Goal: Information Seeking & Learning: Learn about a topic

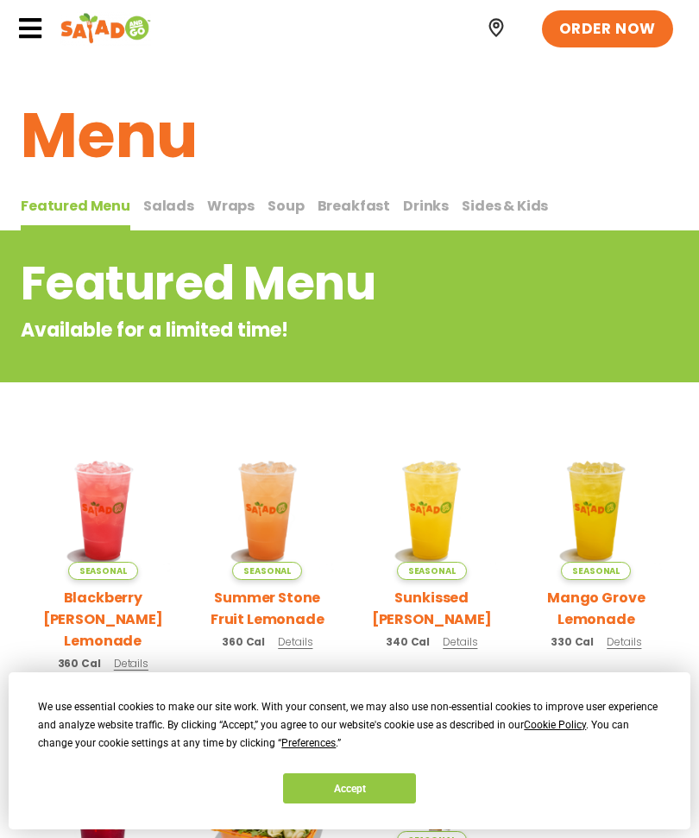
click at [169, 200] on span "Salads" at bounding box center [168, 206] width 51 height 20
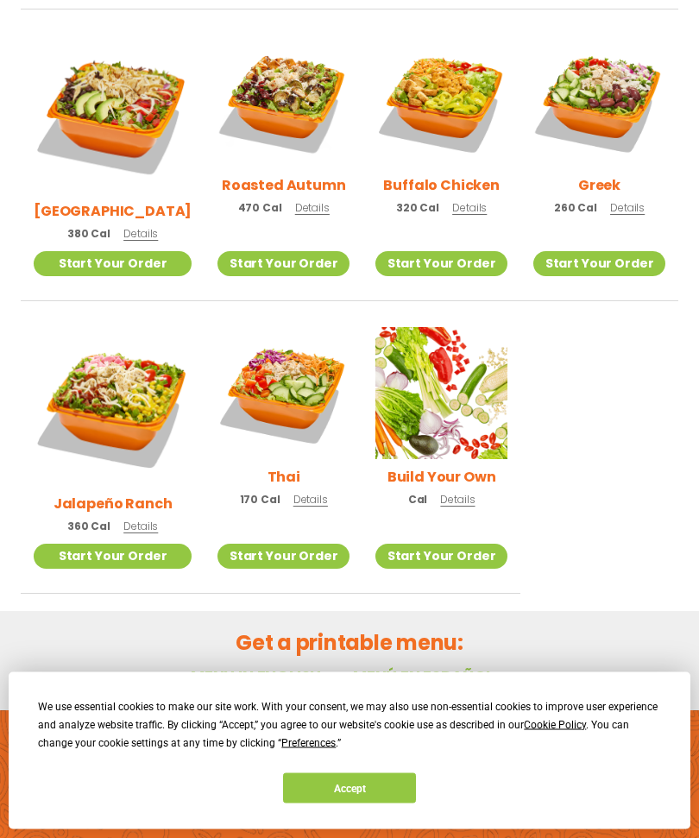
scroll to position [812, 0]
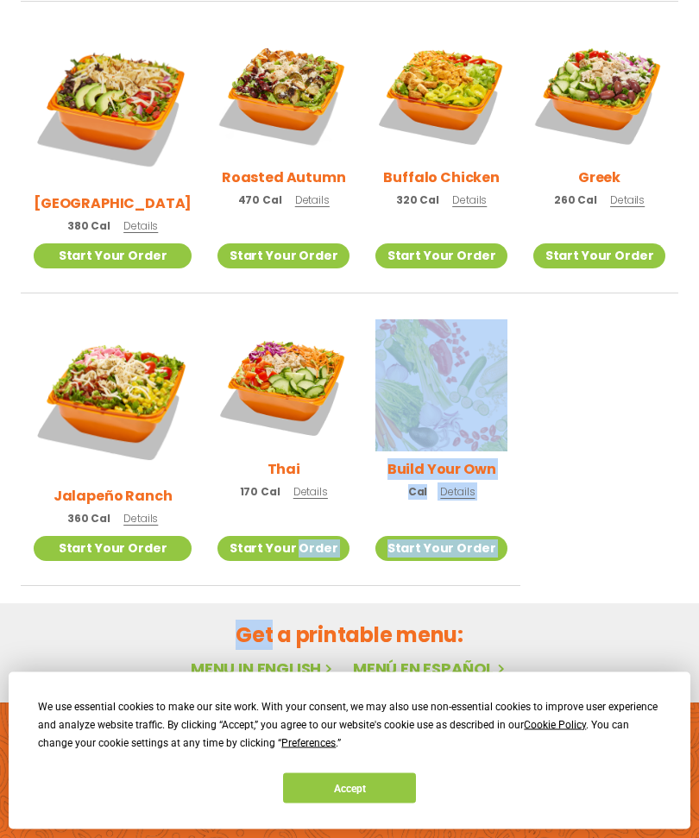
click at [262, 658] on link "Menu in English" at bounding box center [263, 669] width 145 height 22
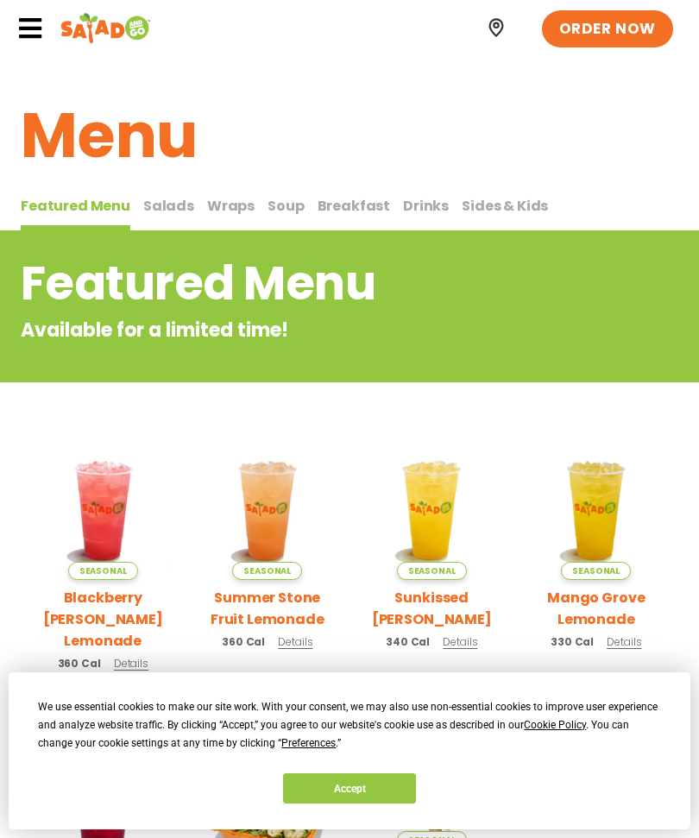
click at [162, 204] on span "Salads" at bounding box center [168, 206] width 51 height 20
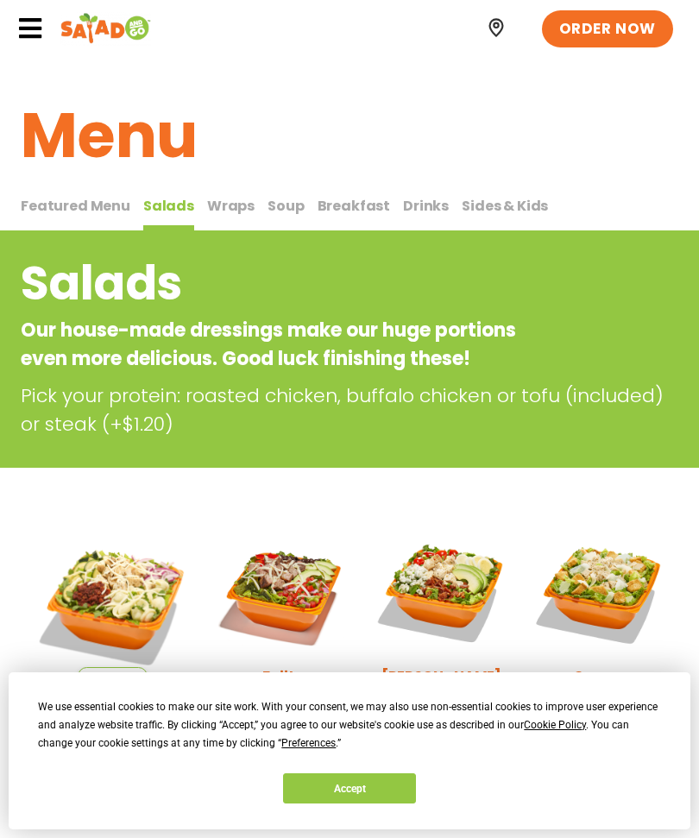
click at [223, 209] on span "Wraps" at bounding box center [230, 206] width 47 height 20
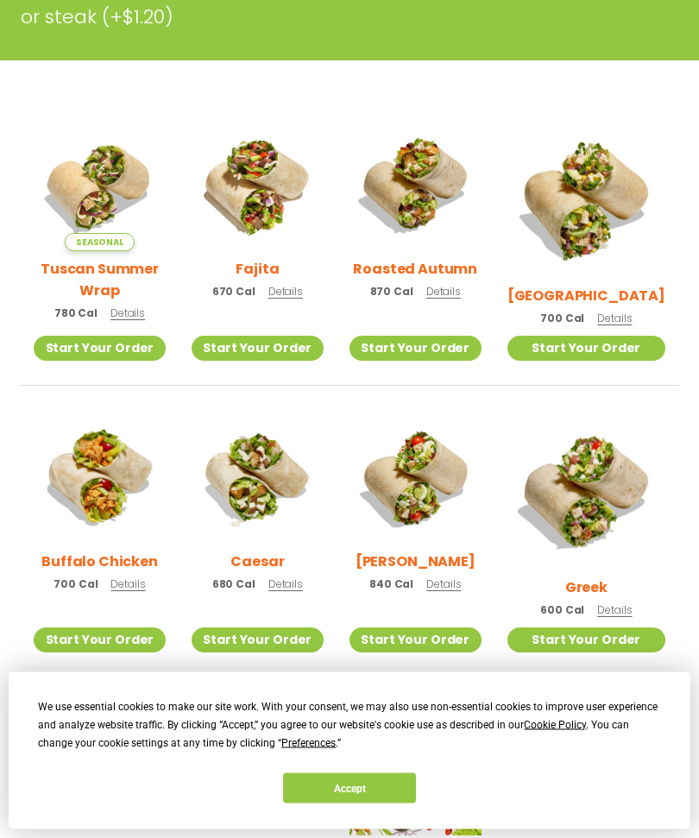
scroll to position [380, 0]
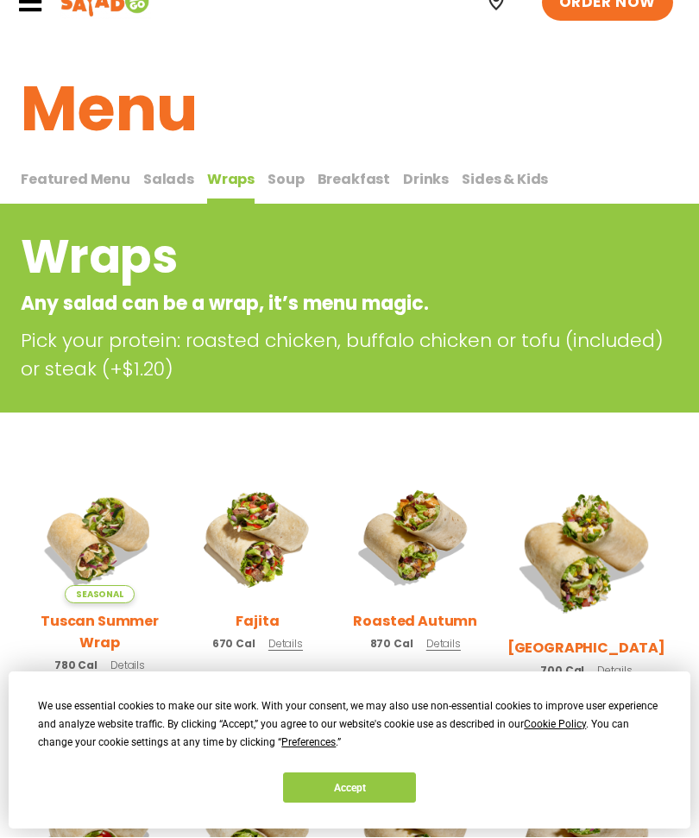
click at [279, 173] on span "Soup" at bounding box center [285, 180] width 36 height 20
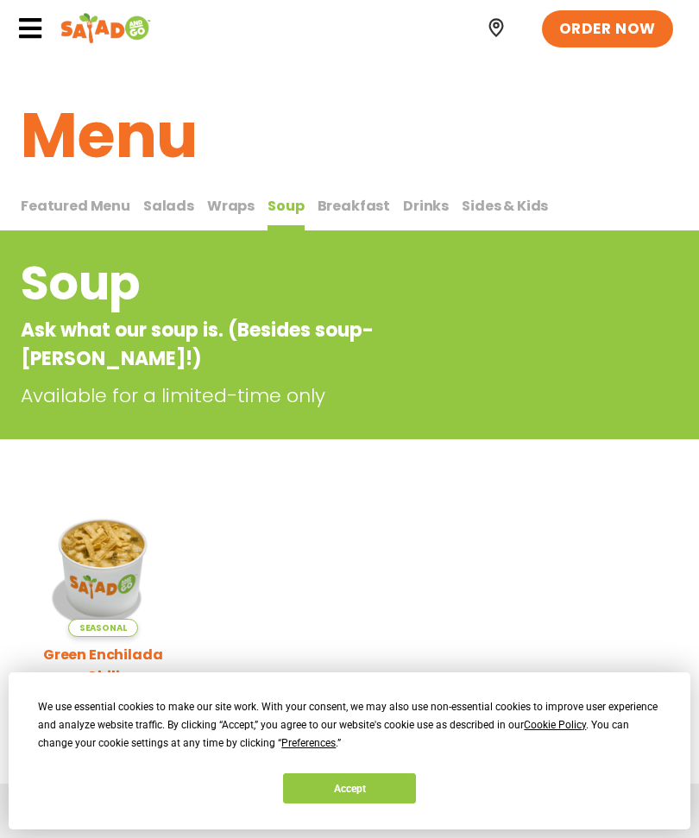
click at [345, 207] on span "Breakfast" at bounding box center [354, 206] width 73 height 20
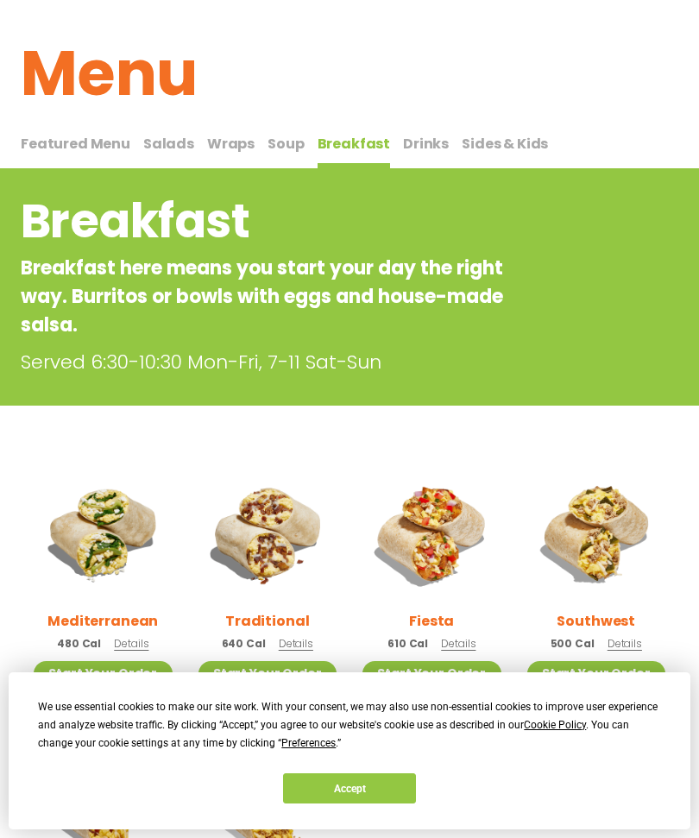
scroll to position [55, 0]
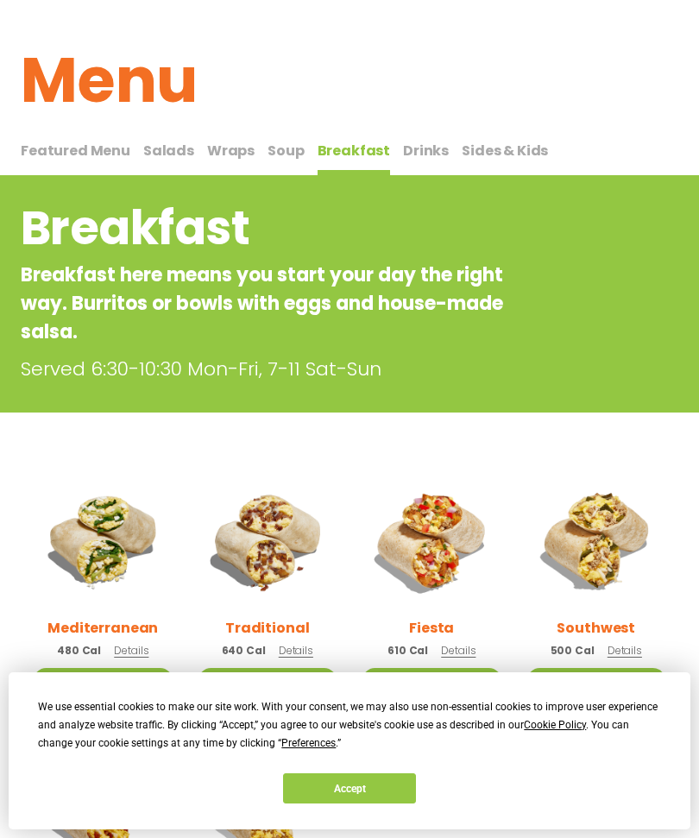
click at [411, 153] on span "Drinks" at bounding box center [426, 151] width 46 height 20
